Goal: Task Accomplishment & Management: Manage account settings

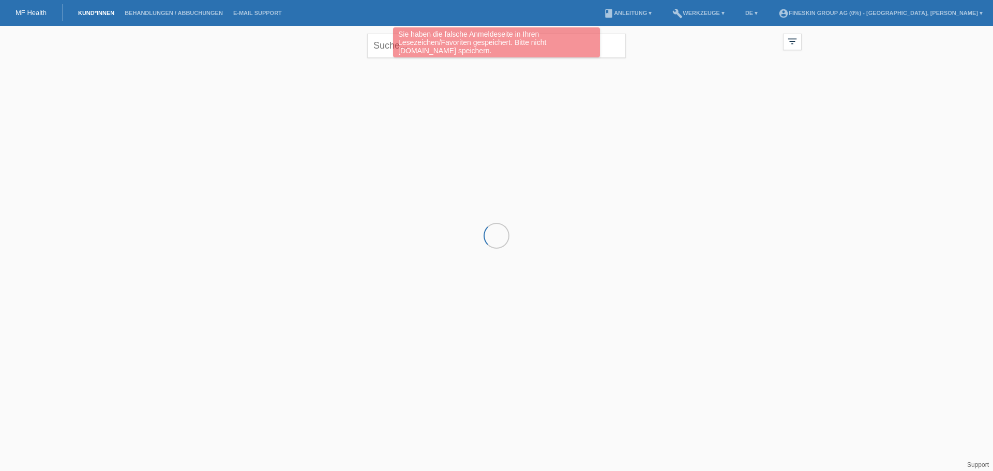
click at [379, 44] on div "Sie haben die falsche Anmeldeseite in Ihren Lesezeichen/Favoriten gespeichert. …" at bounding box center [497, 43] width 596 height 33
click at [380, 49] on div "Sie haben die falsche Anmeldeseite in Ihren Lesezeichen/Favoriten gespeichert. …" at bounding box center [497, 43] width 596 height 33
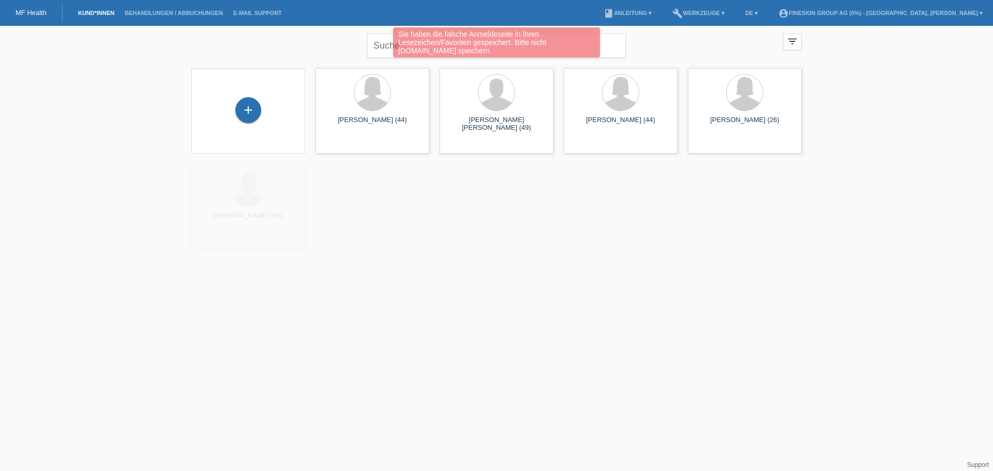
click at [380, 49] on div "Sie haben die falsche Anmeldeseite in Ihren Lesezeichen/Favoriten gespeichert. …" at bounding box center [497, 43] width 596 height 33
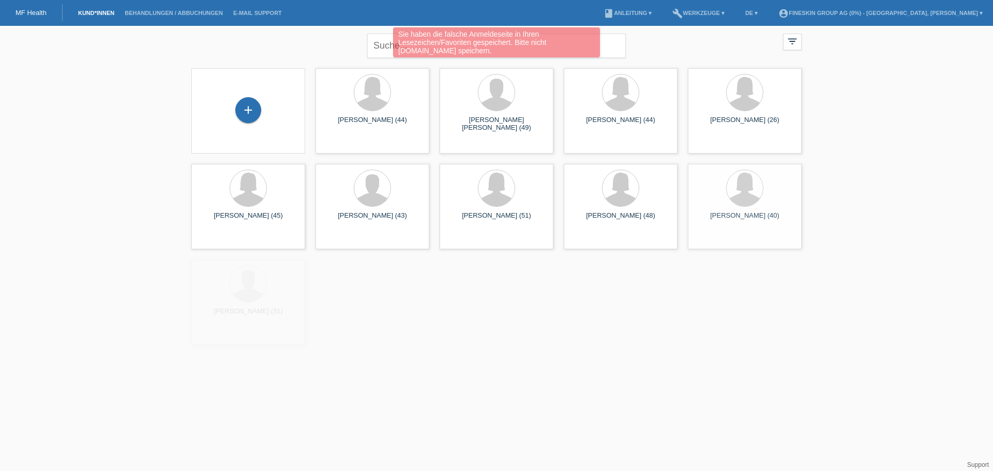
click at [389, 44] on div "Sie haben die falsche Anmeldeseite in Ihren Lesezeichen/Favoriten gespeichert. …" at bounding box center [497, 43] width 596 height 33
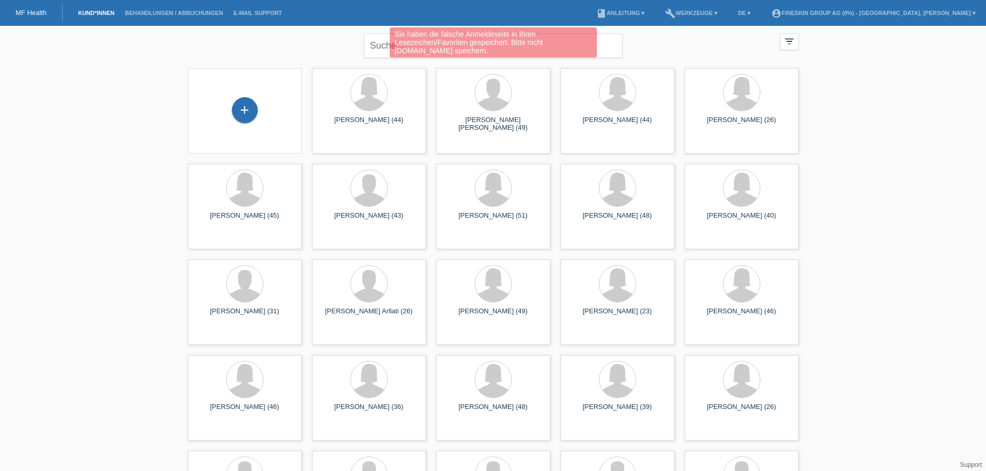
click at [383, 46] on div "Sie haben die falsche Anmeldeseite in Ihren Lesezeichen/Favoriten gespeichert. …" at bounding box center [492, 43] width 591 height 33
click at [378, 42] on div "Sie haben die falsche Anmeldeseite in Ihren Lesezeichen/Favoriten gespeichert. …" at bounding box center [492, 43] width 591 height 33
click at [375, 44] on div "Sie haben die falsche Anmeldeseite in Ihren Lesezeichen/Favoriten gespeichert. …" at bounding box center [492, 43] width 591 height 33
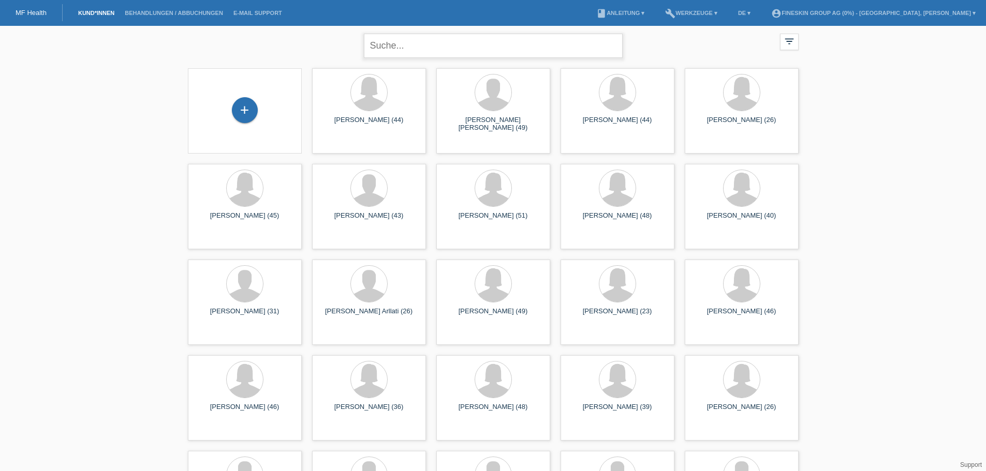
click at [388, 44] on input "text" at bounding box center [493, 46] width 259 height 24
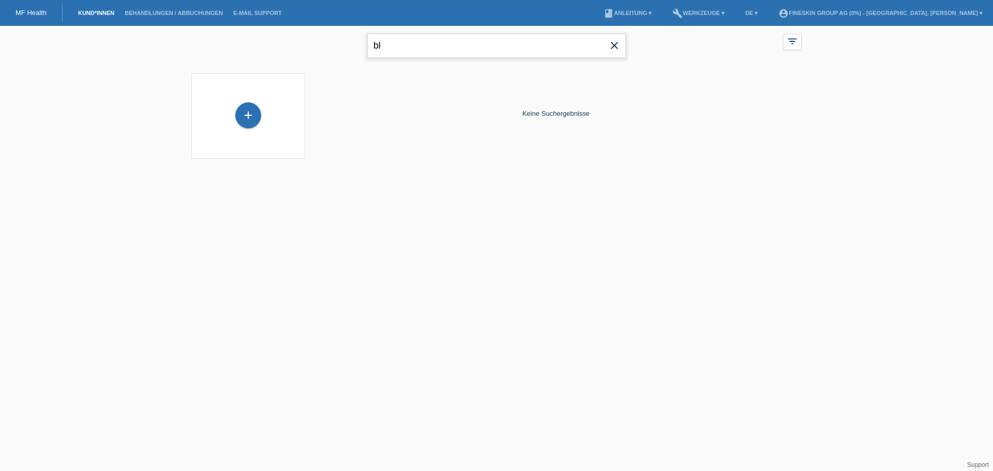
type input "b"
type input "bla"
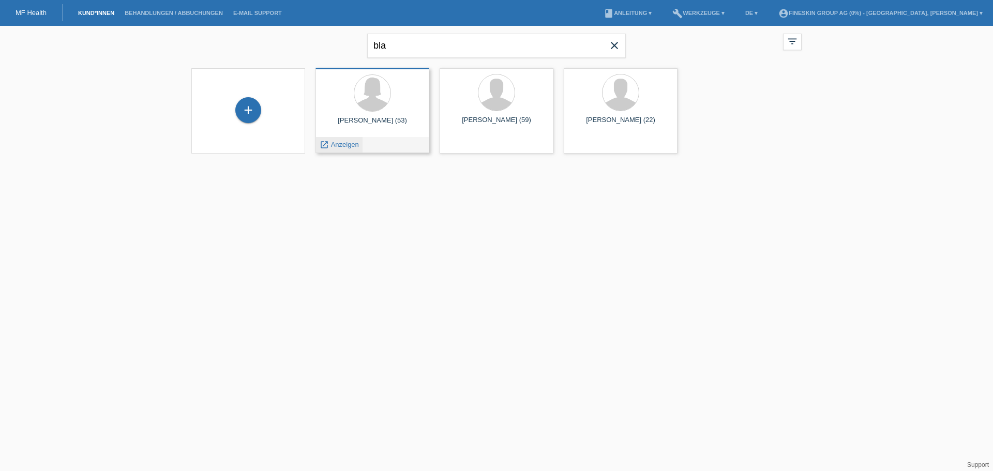
click at [341, 145] on span "Anzeigen" at bounding box center [345, 145] width 28 height 8
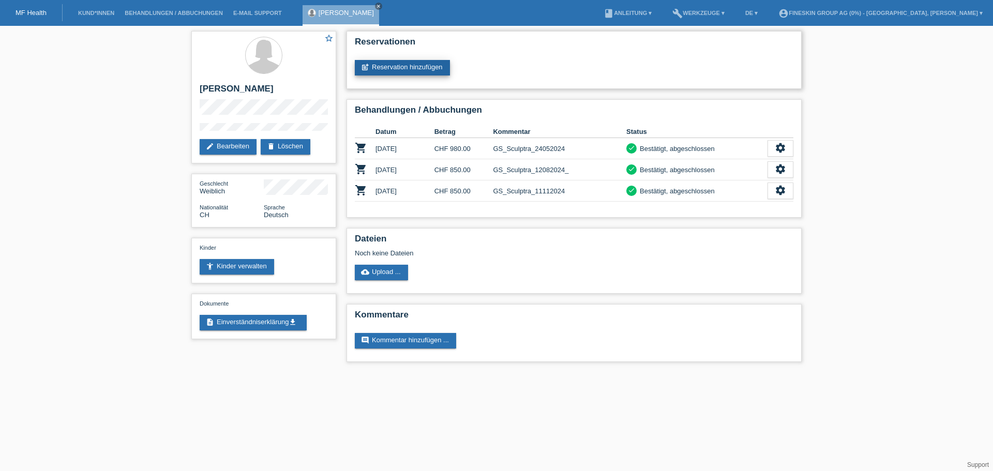
click at [403, 70] on link "post_add Reservation hinzufügen" at bounding box center [402, 68] width 95 height 16
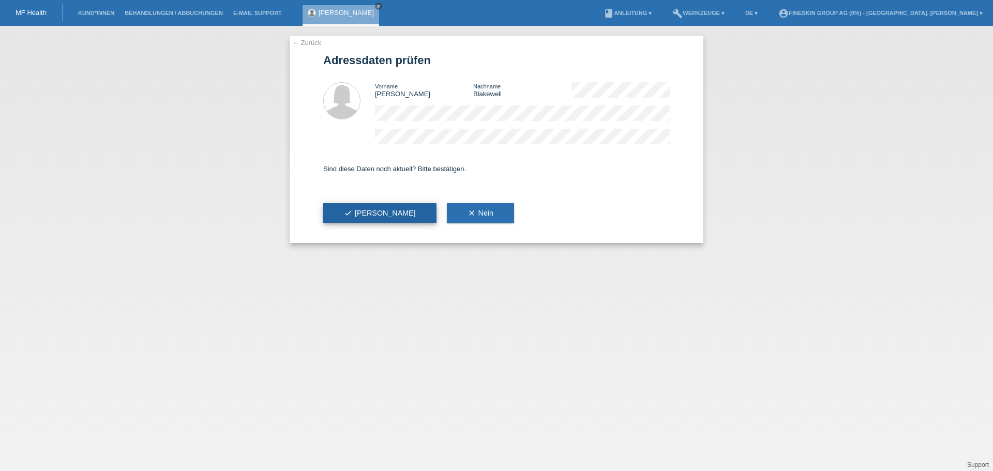
click at [363, 215] on span "check Ja" at bounding box center [380, 213] width 72 height 8
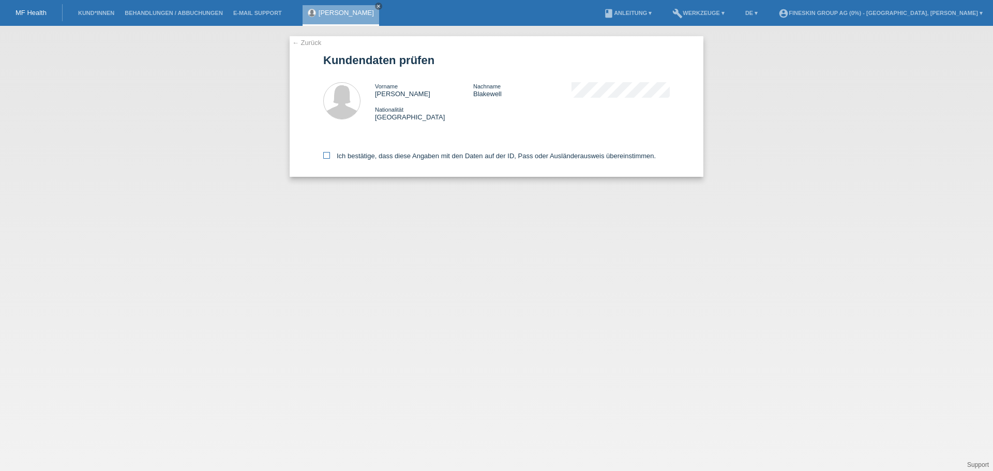
click at [349, 153] on label "Ich bestätige, dass diese Angaben mit den Daten auf der ID, Pass oder Ausländer…" at bounding box center [489, 156] width 333 height 8
click at [330, 153] on input "Ich bestätige, dass diese Angaben mit den Daten auf der ID, Pass oder Ausländer…" at bounding box center [326, 155] width 7 height 7
checkbox input "true"
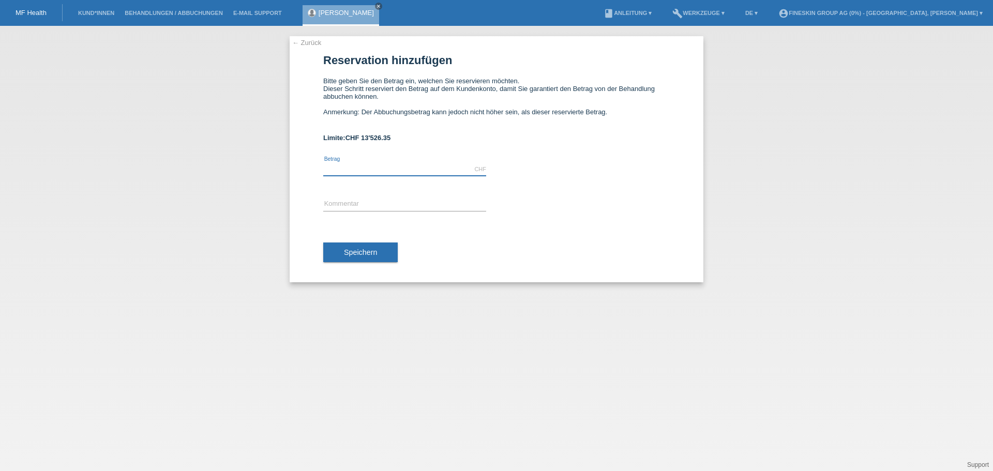
click at [338, 172] on input "text" at bounding box center [404, 169] width 163 height 13
type input "711.00"
type input "GS_HiFuGesicht_08102025"
click at [364, 257] on button "Speichern" at bounding box center [360, 253] width 75 height 20
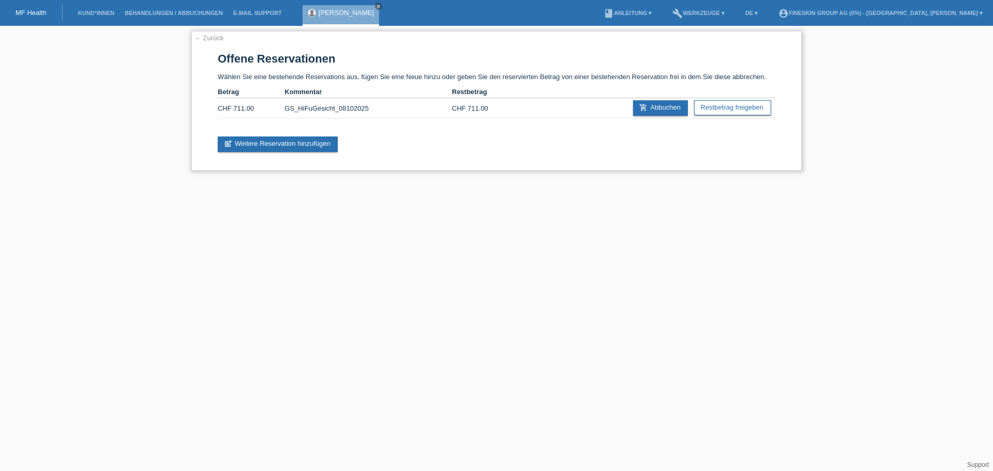
click at [210, 41] on link "← Zurück" at bounding box center [209, 38] width 29 height 8
